Goal: Task Accomplishment & Management: Manage account settings

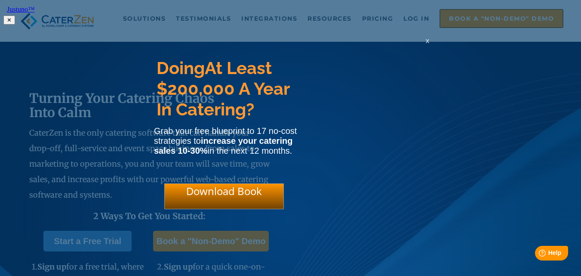
click at [427, 45] on span "x" at bounding box center [427, 41] width 3 height 8
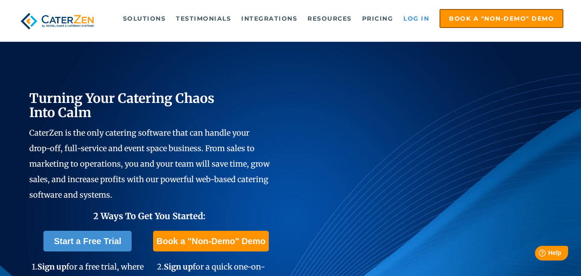
click at [417, 19] on link "Log in" at bounding box center [416, 18] width 34 height 17
click at [422, 18] on link "Log in" at bounding box center [416, 18] width 34 height 17
